Goal: Task Accomplishment & Management: Use online tool/utility

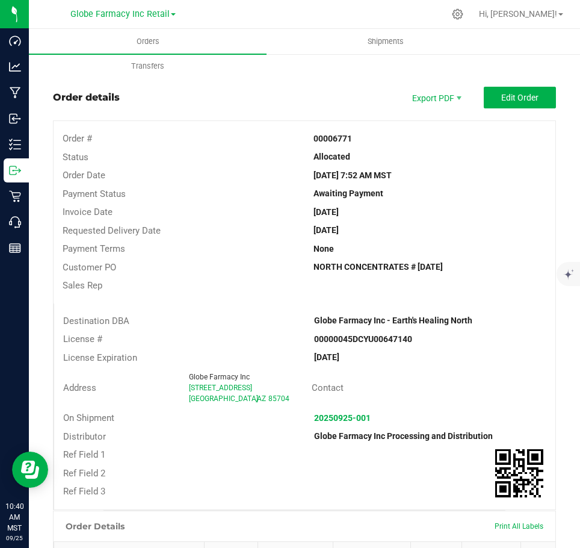
click at [175, 120] on outbound-order-header "Order details Export PDF Edit Order Order # 00006771 Status Allocated Order Dat…" at bounding box center [304, 298] width 503 height 423
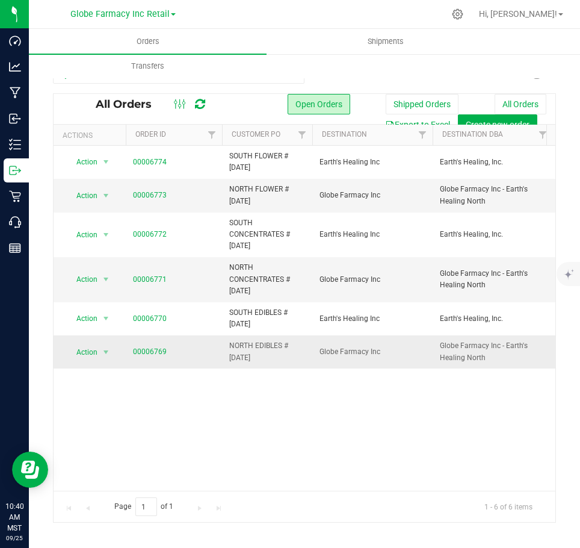
click at [157, 345] on td "00006769" at bounding box center [174, 351] width 96 height 33
click at [158, 352] on link "00006769" at bounding box center [150, 351] width 34 height 11
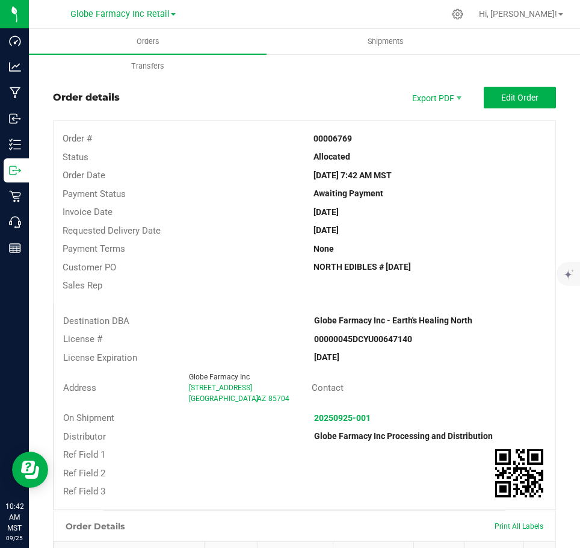
click at [444, 154] on div "Allocated" at bounding box center [430, 156] width 251 height 13
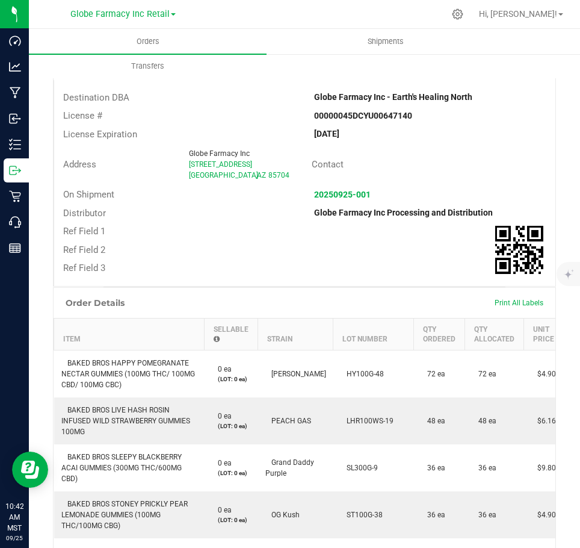
scroll to position [301, 0]
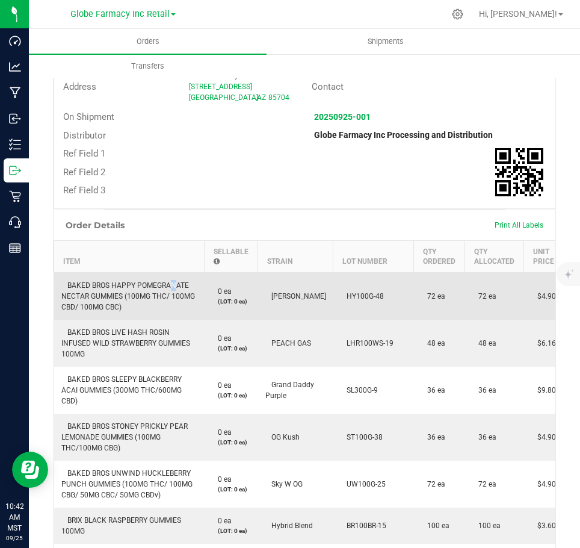
click at [167, 282] on span "BAKED BROS HAPPY POMEGRANATE NECTAR GUMMIES (100MG THC/ 100MG CBD/ 100MG CBC)" at bounding box center [128, 296] width 134 height 30
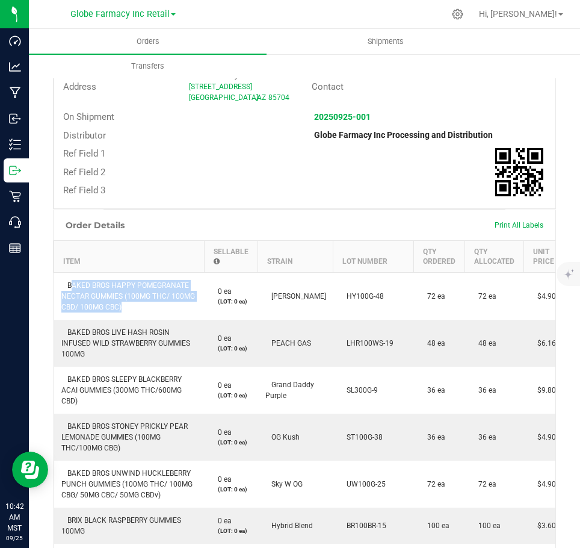
copy span "BAKED BROS HAPPY POMEGRANATE NECTAR GUMMIES (100MG THC/ 100MG CBD/ 100MG CBC)"
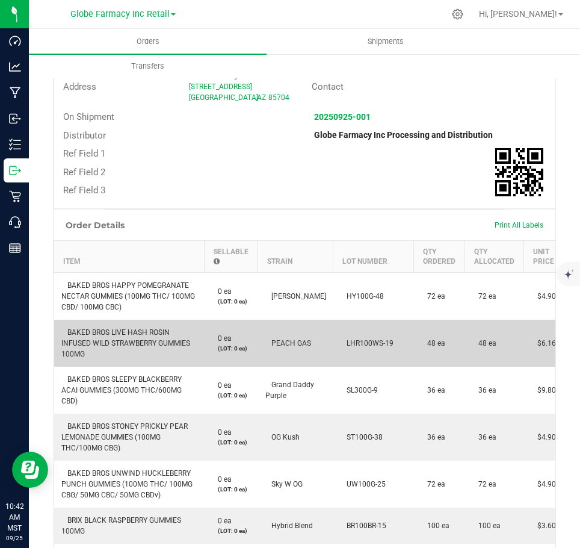
click at [106, 323] on td "BAKED BROS LIVE HASH ROSIN INFUSED WILD STRAWBERRY GUMMIES 100MG" at bounding box center [129, 343] width 150 height 47
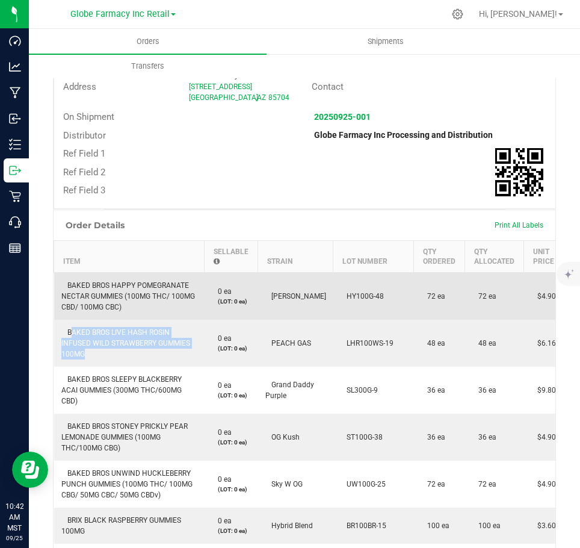
copy span "BAKED BROS LIVE HASH ROSIN INFUSED WILD STRAWBERRY GUMMIES 100MG"
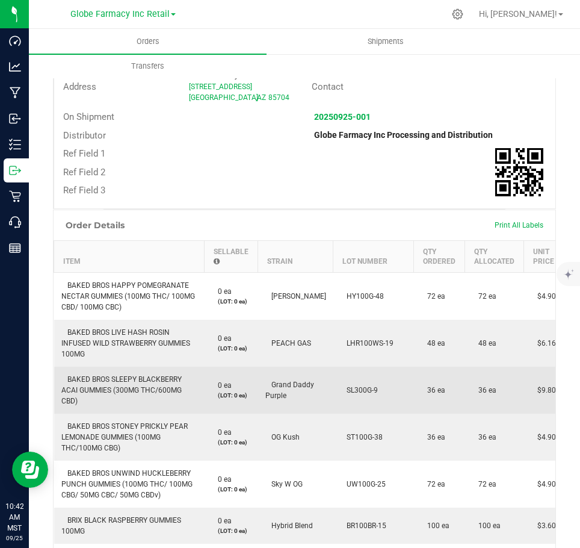
click at [134, 382] on span "BAKED BROS SLEEPY BLACKBERRY ACAI GUMMIES (300MG THC/600MG CBD)" at bounding box center [121, 390] width 120 height 30
copy span "BAKED BROS SLEEPY BLACKBERRY ACAI GUMMIES (300MG THC/600MG CBD)"
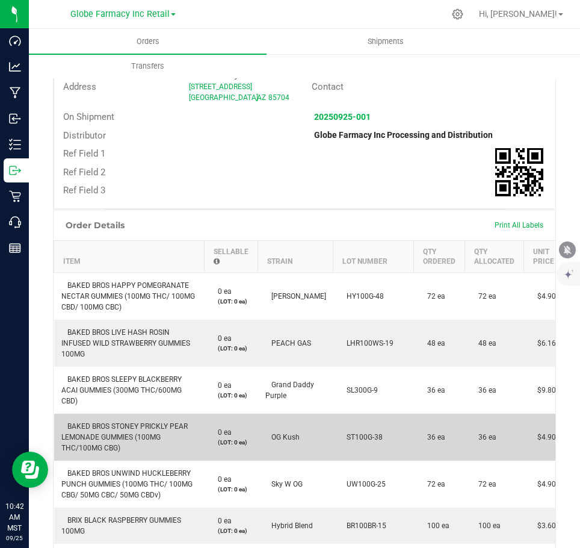
click at [111, 415] on td "BAKED BROS STONEY PRICKLY PEAR LEMONADE GUMMIES (100MG THC/100MG CBG)" at bounding box center [129, 437] width 150 height 47
copy span "BAKED BROS STONEY PRICKLY PEAR LEMONADE GUMMIES (100MG THC/100MG CBG)"
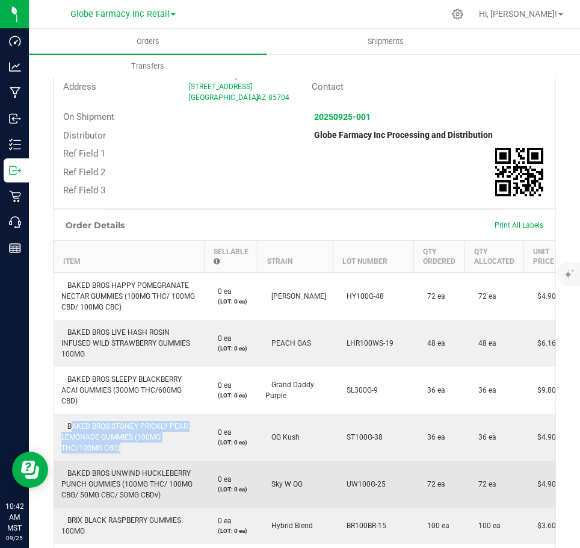
click at [98, 476] on span "BAKED BROS UNWIND HUCKLEBERRY PUNCH GUMMIES (100MG THC/ 100MG CBG/ 50MG CBC/ 50…" at bounding box center [126, 484] width 131 height 30
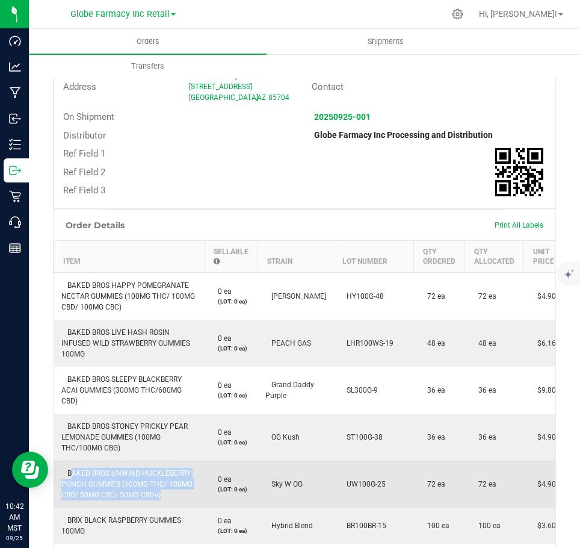
click at [98, 476] on span "BAKED BROS UNWIND HUCKLEBERRY PUNCH GUMMIES (100MG THC/ 100MG CBG/ 50MG CBC/ 50…" at bounding box center [126, 484] width 131 height 30
copy span "BAKED BROS UNWIND HUCKLEBERRY PUNCH GUMMIES (100MG THC/ 100MG CBG/ 50MG CBC/ 50…"
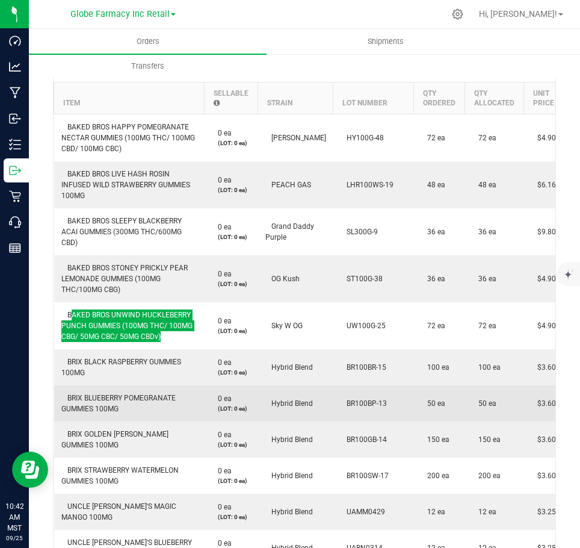
scroll to position [482, 0]
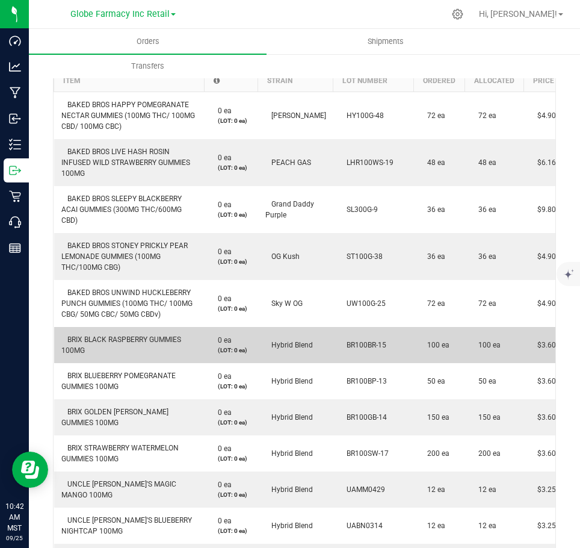
click at [137, 346] on td "BRIX BLACK RASPBERRY GUMMIES 100MG" at bounding box center [129, 345] width 150 height 36
copy span "BRIX BLACK RASPBERRY GUMMIES 100MG"
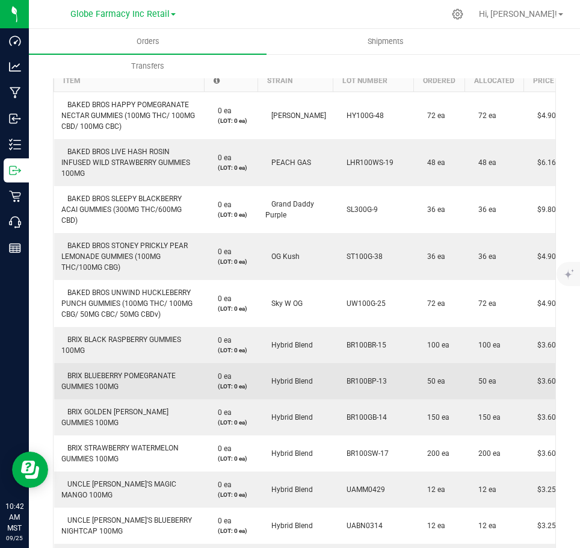
click at [104, 380] on td "BRIX BLUEBERRY POMEGRANATE GUMMIES 100MG" at bounding box center [129, 381] width 150 height 36
copy span "BRIX BLUEBERRY POMEGRANATE GUMMIES 100MG"
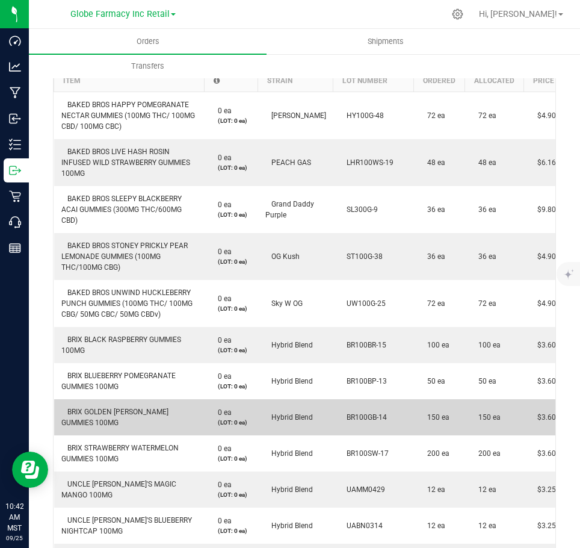
click at [91, 417] on span "BRIX GOLDEN [PERSON_NAME] GUMMIES 100MG" at bounding box center [114, 417] width 107 height 19
click at [92, 416] on span "BRIX GOLDEN [PERSON_NAME] GUMMIES 100MG" at bounding box center [114, 417] width 107 height 19
copy span "BRIX GOLDEN [PERSON_NAME] GUMMIES 100MG"
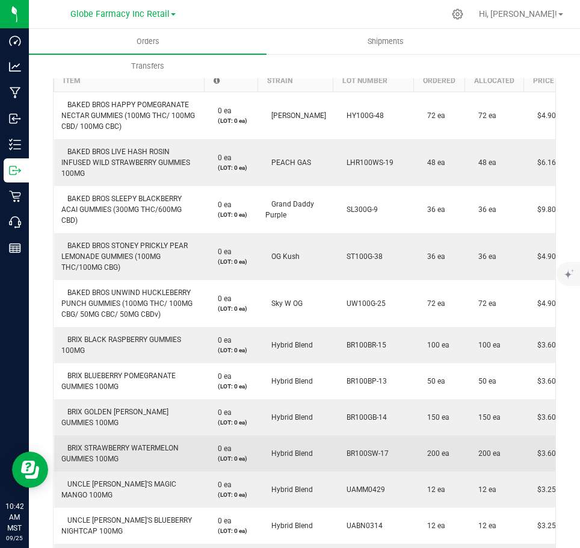
click at [102, 453] on span "BRIX STRAWBERRY WATERMELON GUMMIES 100MG" at bounding box center [119, 453] width 117 height 19
copy span "BRIX STRAWBERRY WATERMELON GUMMIES 100MG"
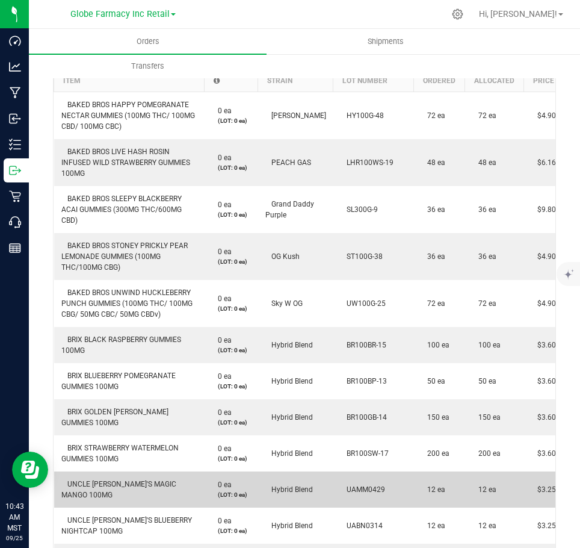
click at [120, 489] on span "UNCLE [PERSON_NAME]'S MAGIC MANGO 100MG" at bounding box center [118, 489] width 115 height 19
copy span "UNCLE [PERSON_NAME]'S MAGIC MANGO 100MG"
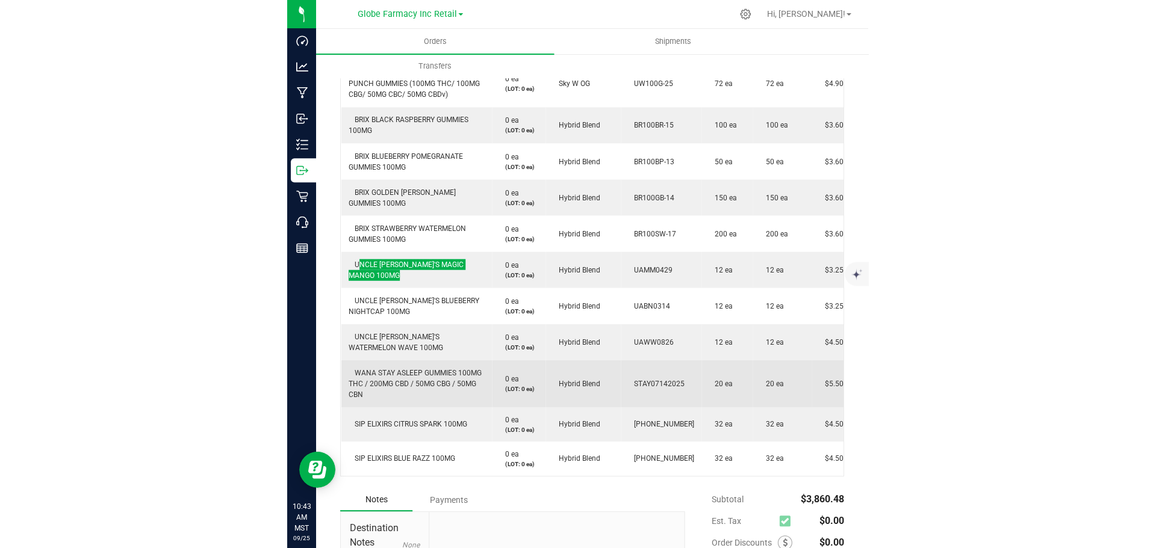
scroll to position [722, 0]
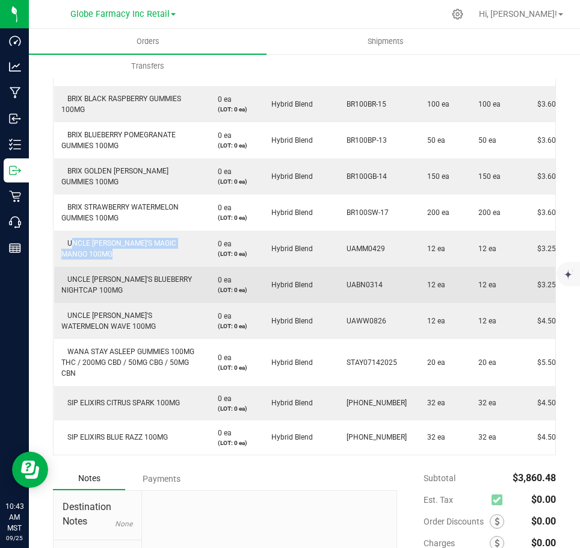
click at [122, 278] on span "UNCLE [PERSON_NAME]'S BLUEBERRY NIGHTCAP 100MG" at bounding box center [126, 284] width 131 height 19
click at [122, 277] on span "UNCLE [PERSON_NAME]'S BLUEBERRY NIGHTCAP 100MG" at bounding box center [126, 284] width 131 height 19
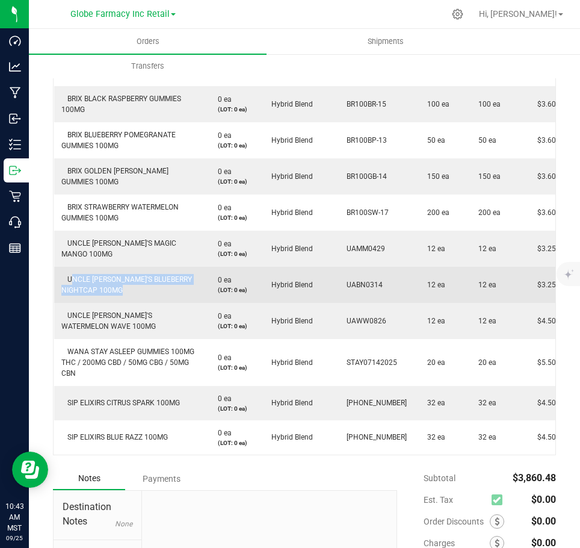
click at [122, 277] on span "UNCLE [PERSON_NAME]'S BLUEBERRY NIGHTCAP 100MG" at bounding box center [126, 284] width 131 height 19
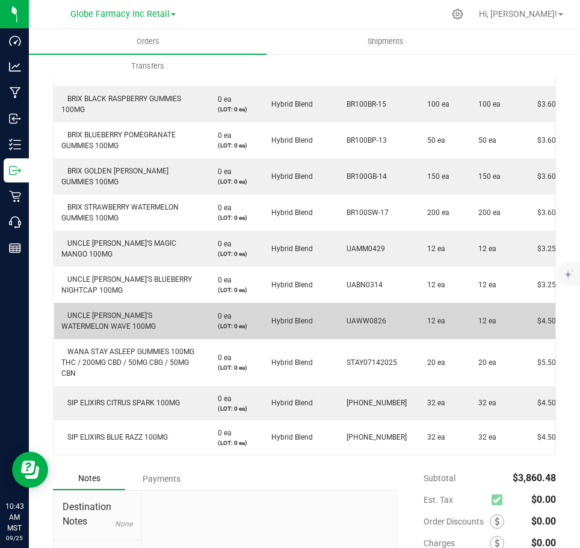
click at [156, 312] on span "UNCLE [PERSON_NAME]'S WATERMELON WAVE 100MG" at bounding box center [108, 320] width 95 height 19
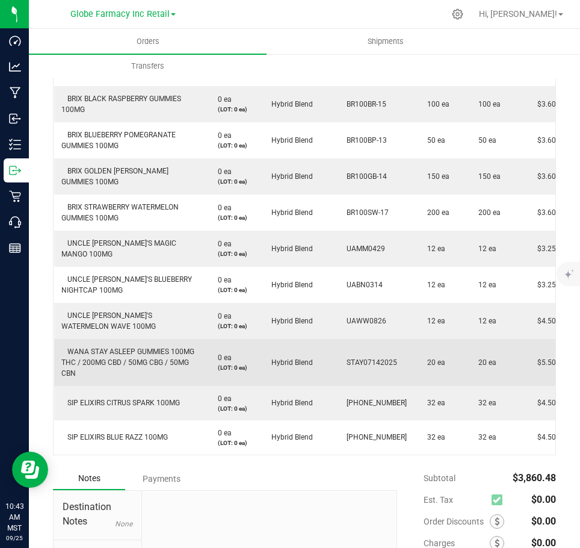
click at [146, 341] on td "WANA STAY ASLEEP GUMMIES 100MG THC / 200MG CBD / 50MG CBG / 50MG CBN" at bounding box center [129, 362] width 150 height 47
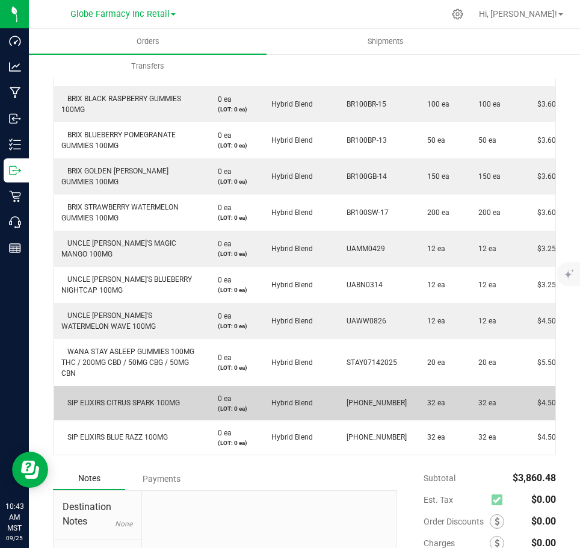
click at [116, 399] on span "SIP ELIXIRS CITRUS SPARK 100MG" at bounding box center [120, 403] width 119 height 8
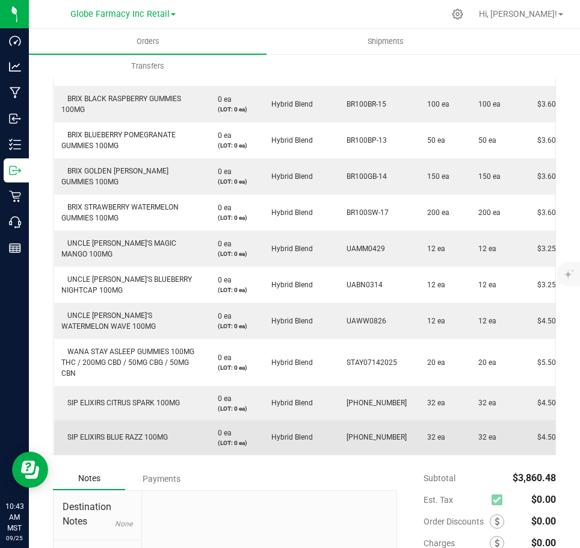
click at [90, 438] on td "SIP ELIXIRS BLUE RAZZ 100MG" at bounding box center [129, 437] width 150 height 34
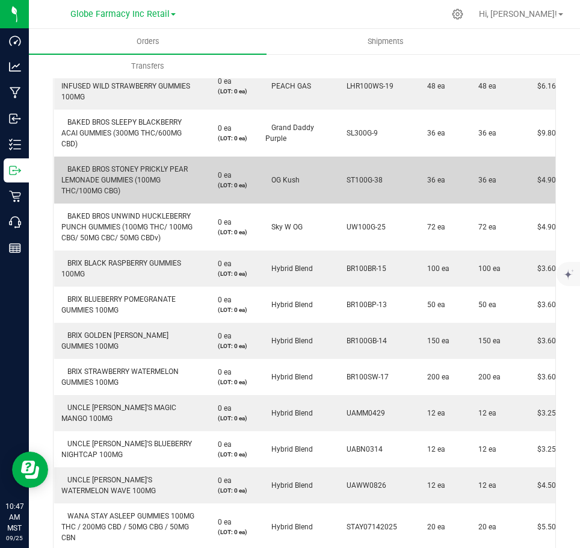
scroll to position [257, 0]
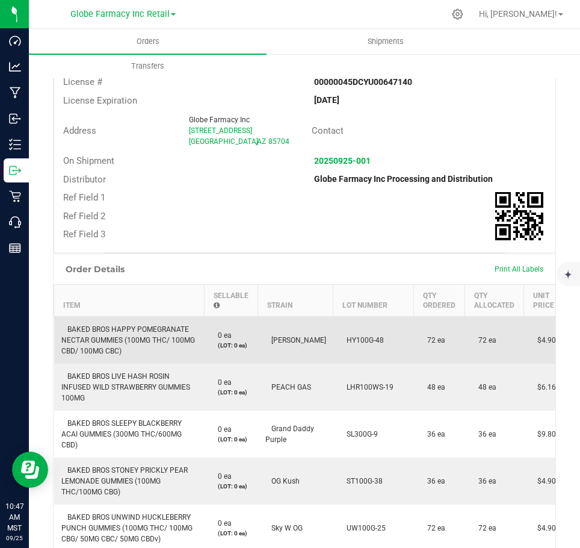
click at [127, 328] on span "BAKED BROS HAPPY POMEGRANATE NECTAR GUMMIES (100MG THC/ 100MG CBD/ 100MG CBC)" at bounding box center [128, 340] width 134 height 30
click at [126, 327] on span "BAKED BROS HAPPY POMEGRANATE NECTAR GUMMIES (100MG THC/ 100MG CBD/ 100MG CBC)" at bounding box center [128, 340] width 134 height 30
click at [373, 337] on span "HY100G-48" at bounding box center [362, 340] width 43 height 8
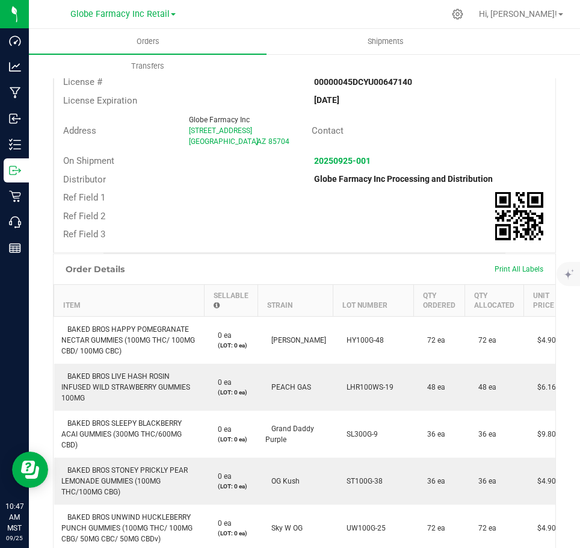
click at [509, 102] on div "[DATE]" at bounding box center [430, 100] width 251 height 13
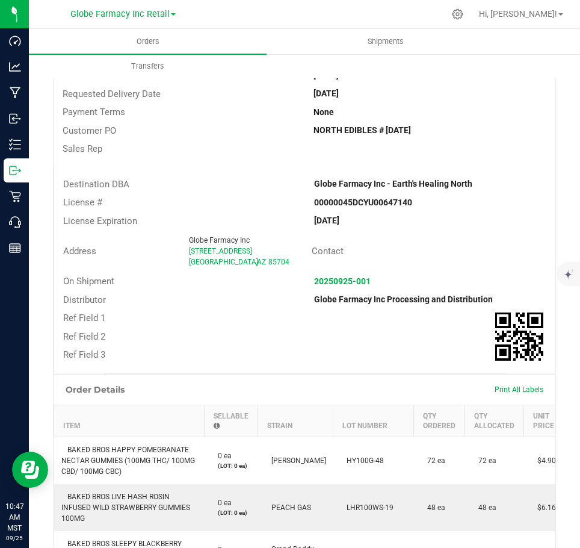
scroll to position [0, 0]
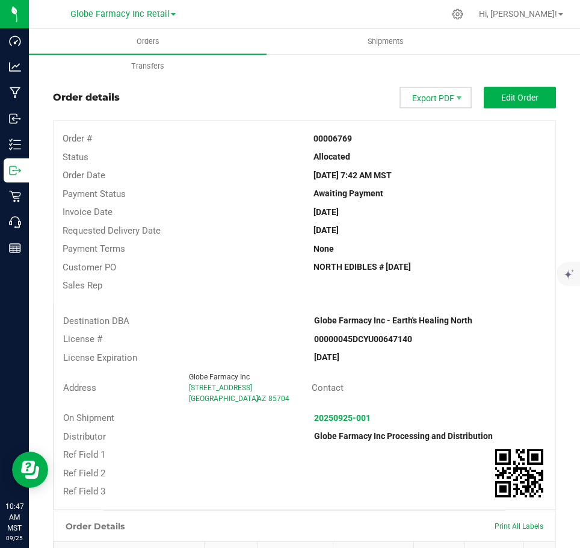
click at [426, 92] on span "Export PDF" at bounding box center [436, 98] width 72 height 22
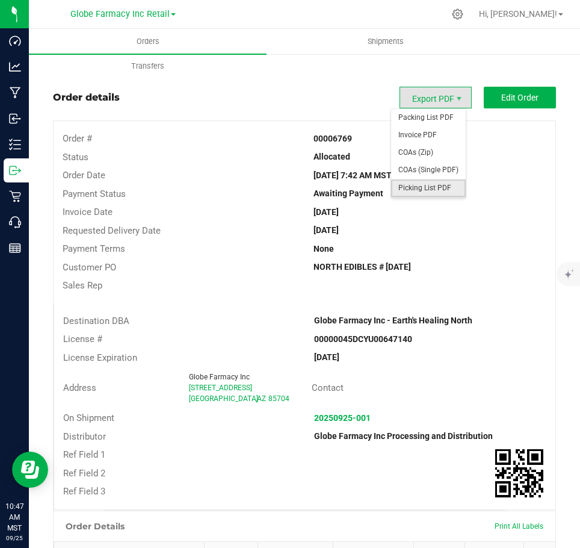
click at [425, 190] on span "Picking List PDF" at bounding box center [428, 187] width 75 height 17
